Goal: Information Seeking & Learning: Learn about a topic

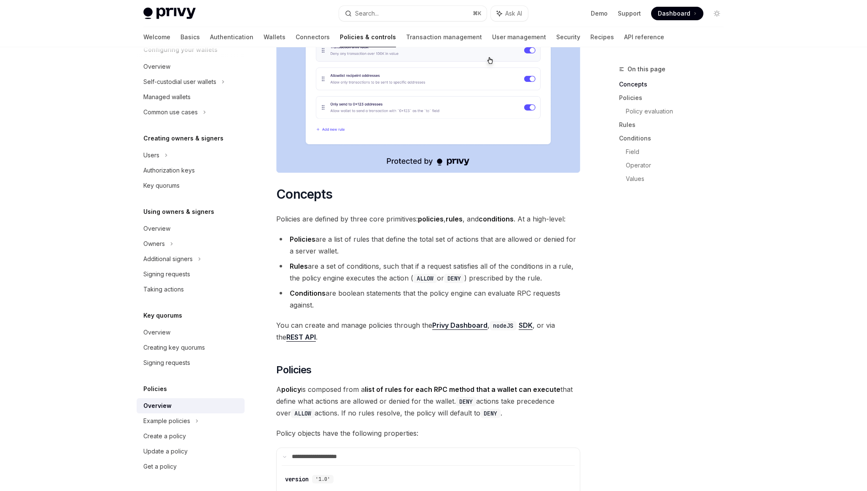
scroll to position [445, 0]
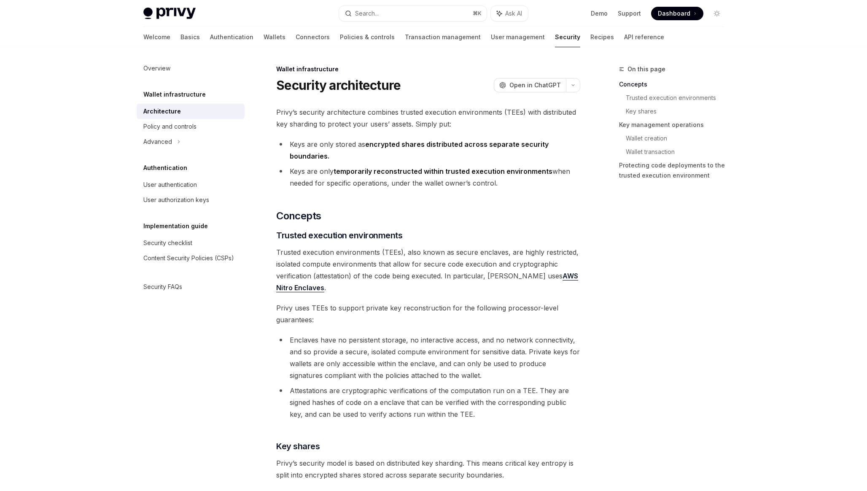
click at [186, 15] on img at bounding box center [169, 14] width 52 height 12
type textarea "*"
